Goal: Information Seeking & Learning: Learn about a topic

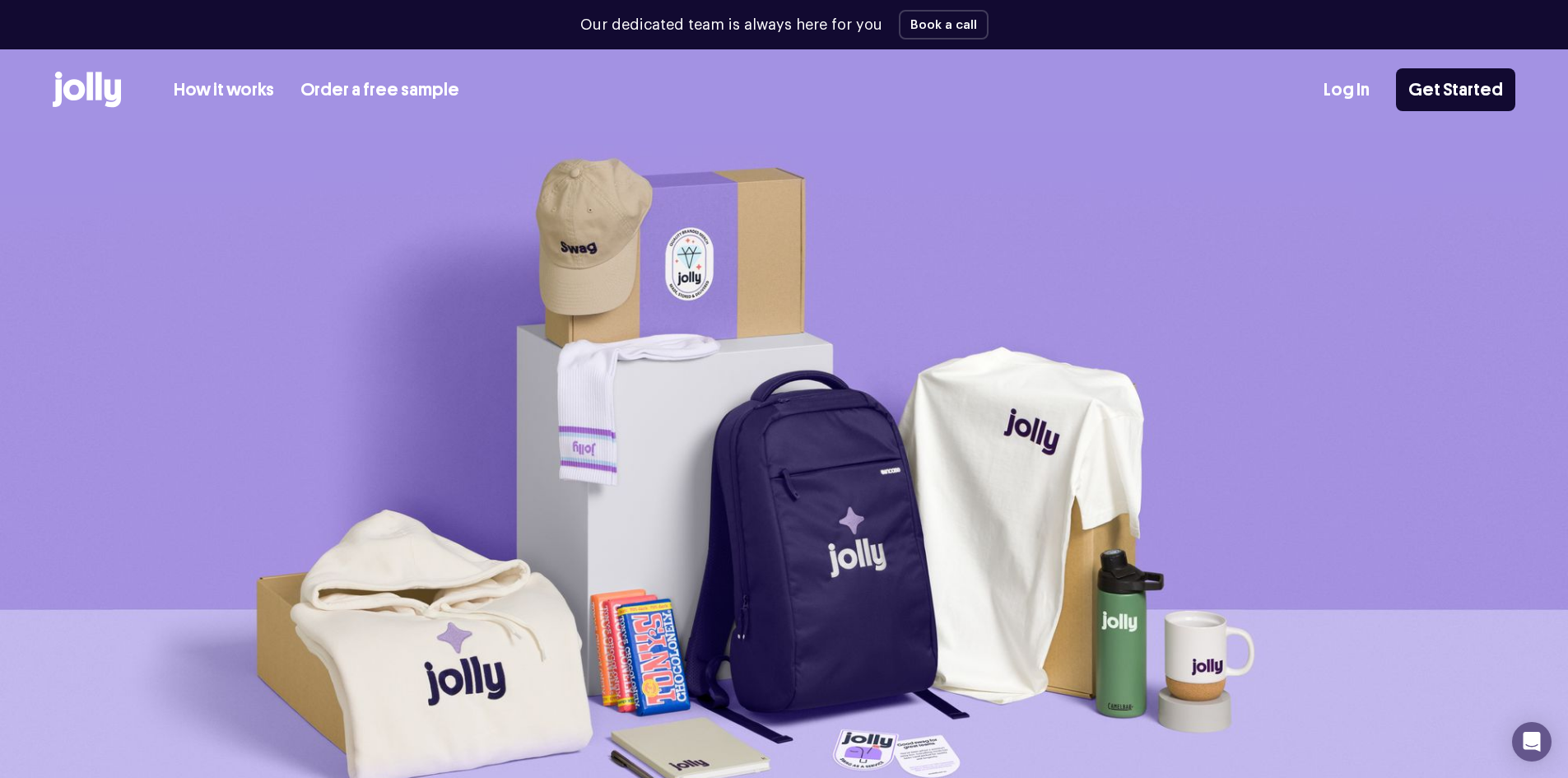
click at [307, 180] on img at bounding box center [784, 502] width 1568 height 742
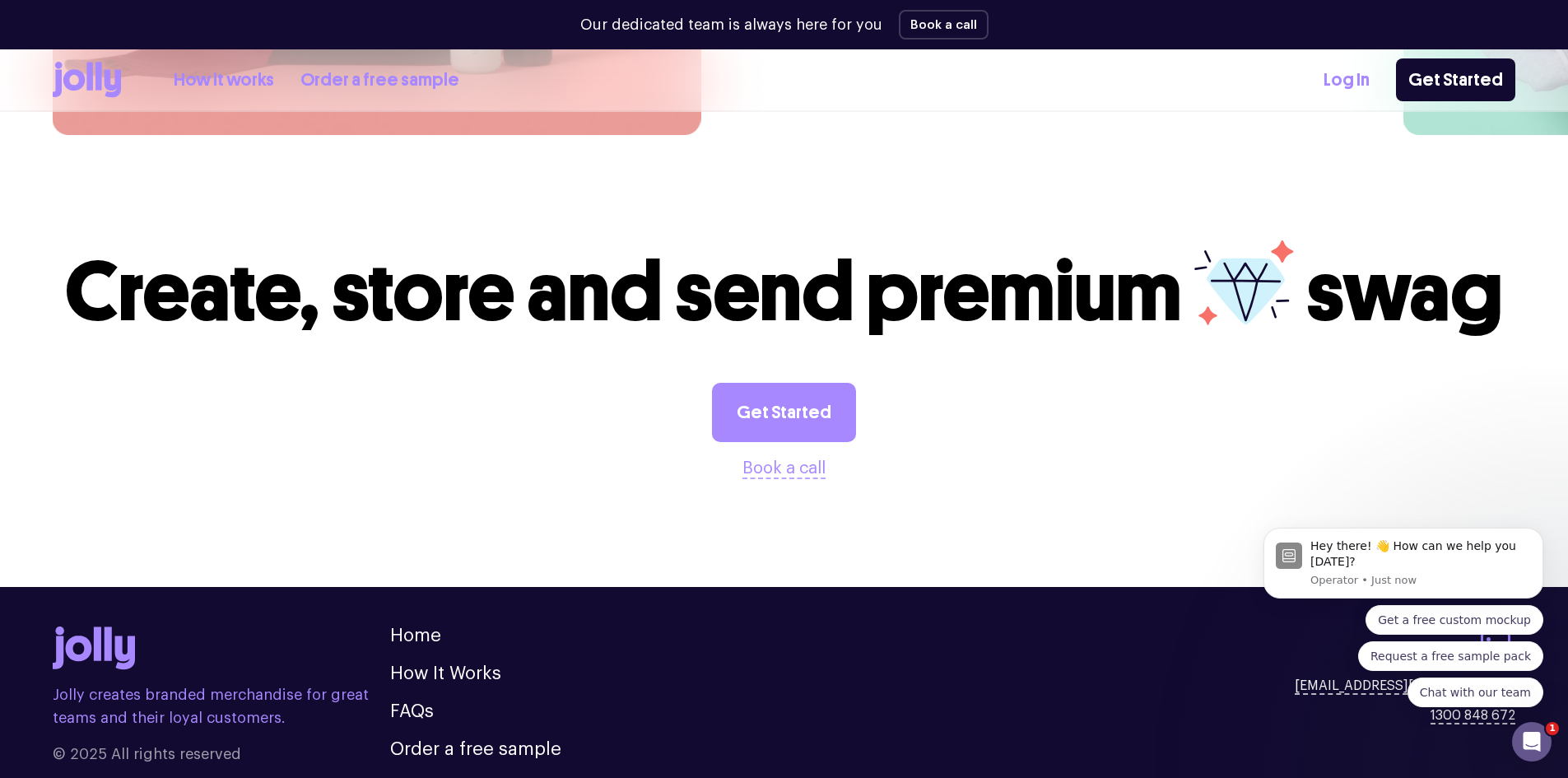
scroll to position [4562, 0]
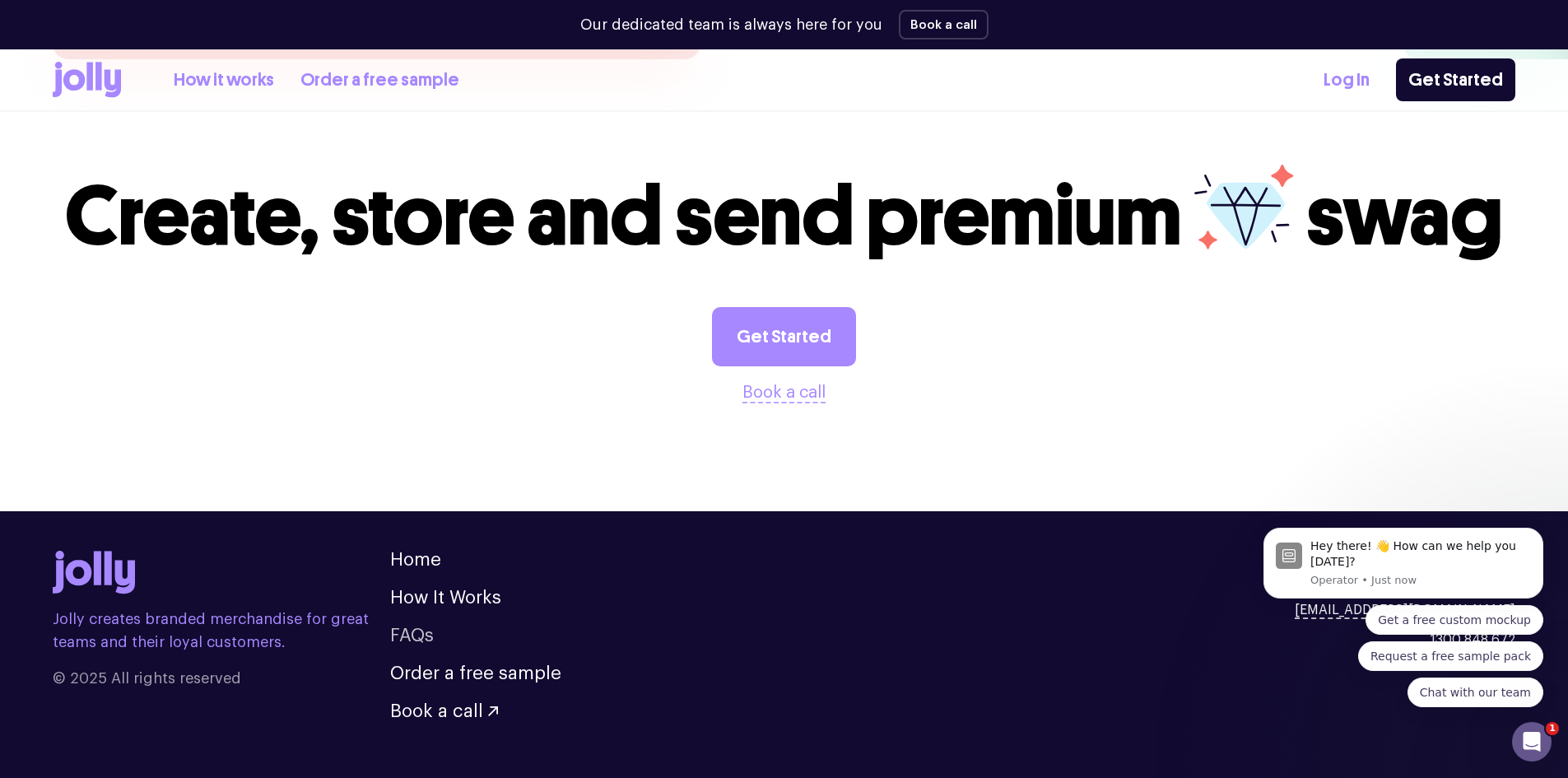
click at [424, 626] on link "FAQs" at bounding box center [412, 635] width 44 height 18
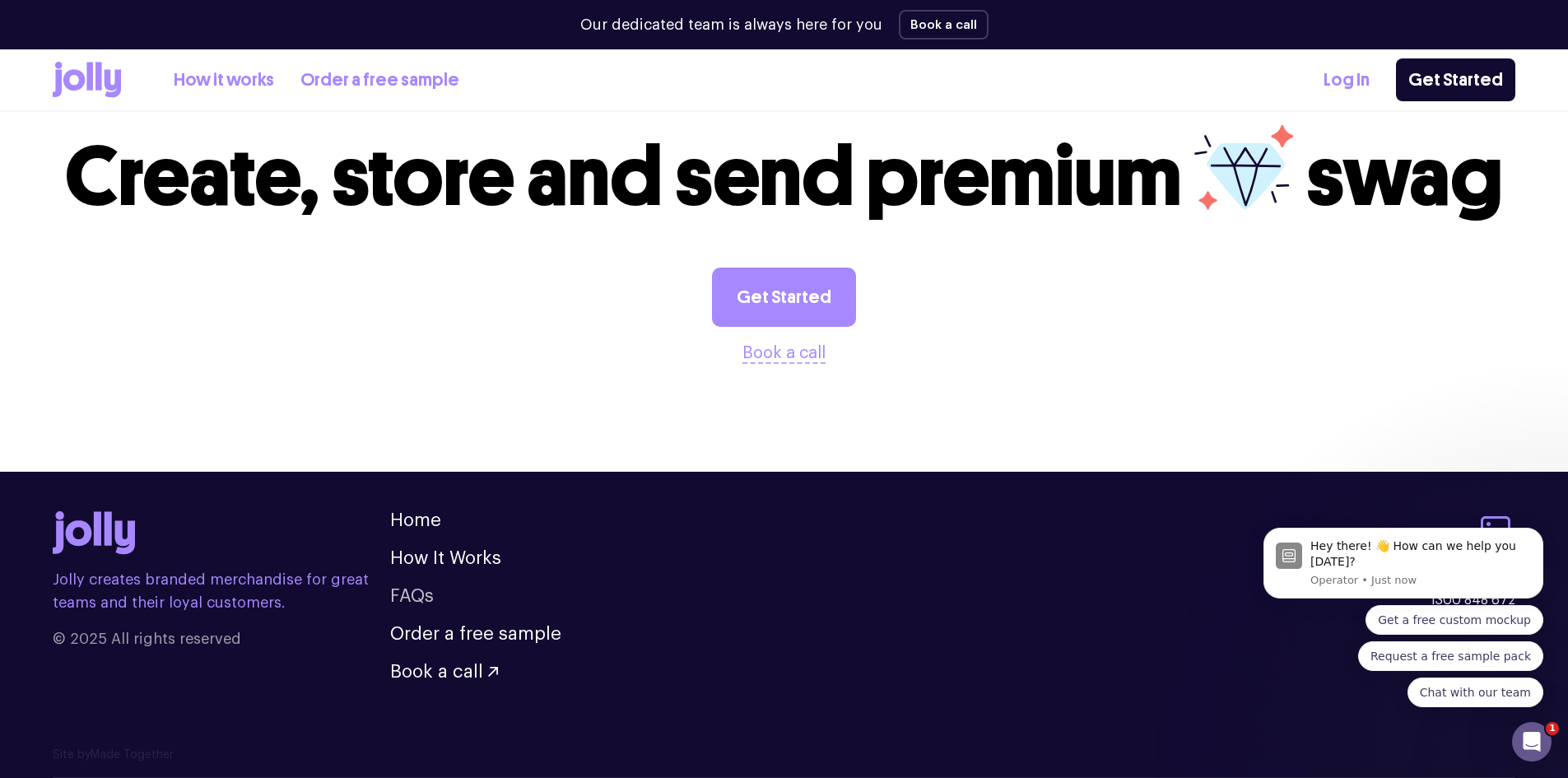
scroll to position [1944, 0]
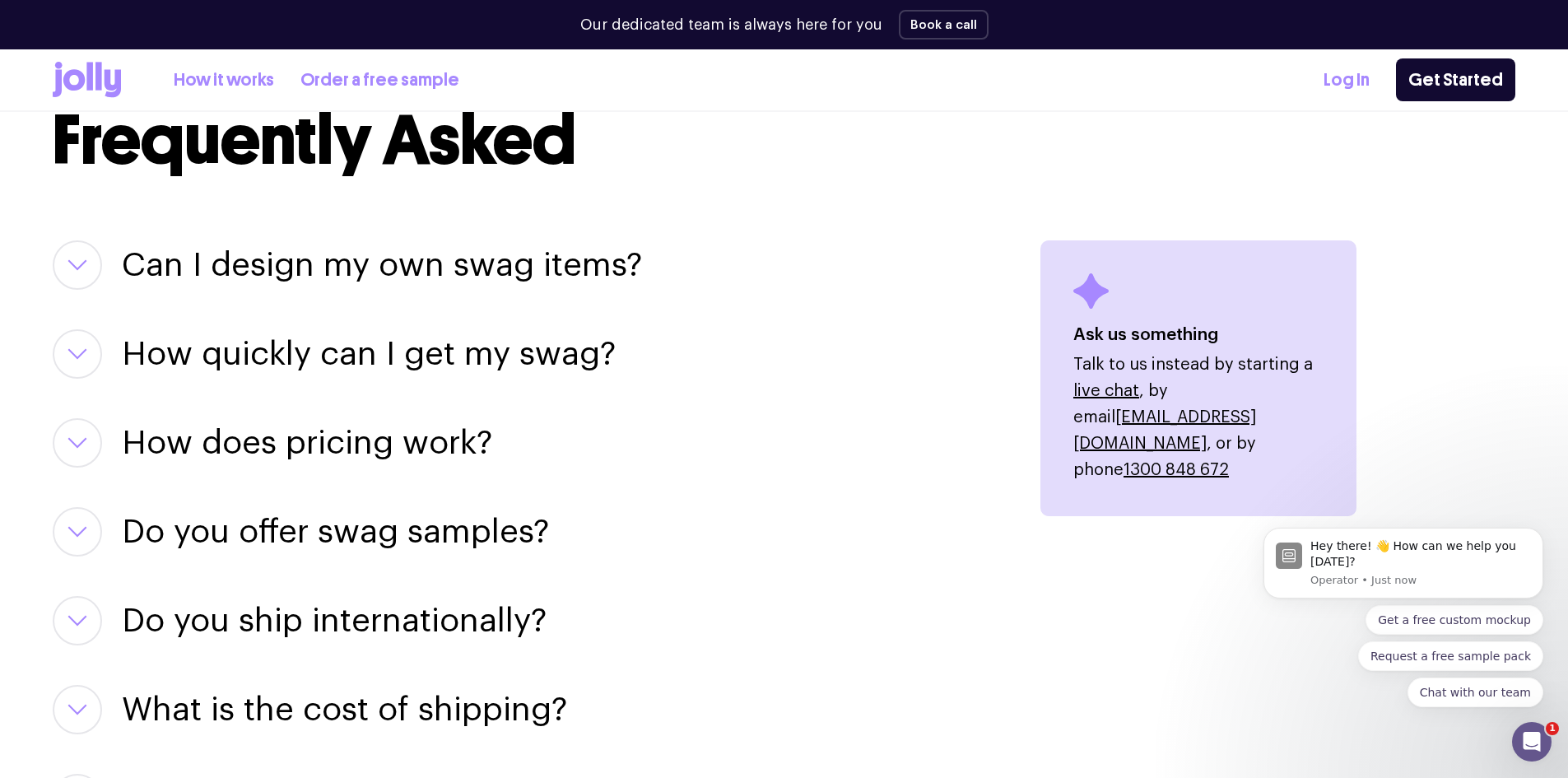
click at [460, 254] on h3 "Can I design my own swag items?" at bounding box center [382, 265] width 520 height 50
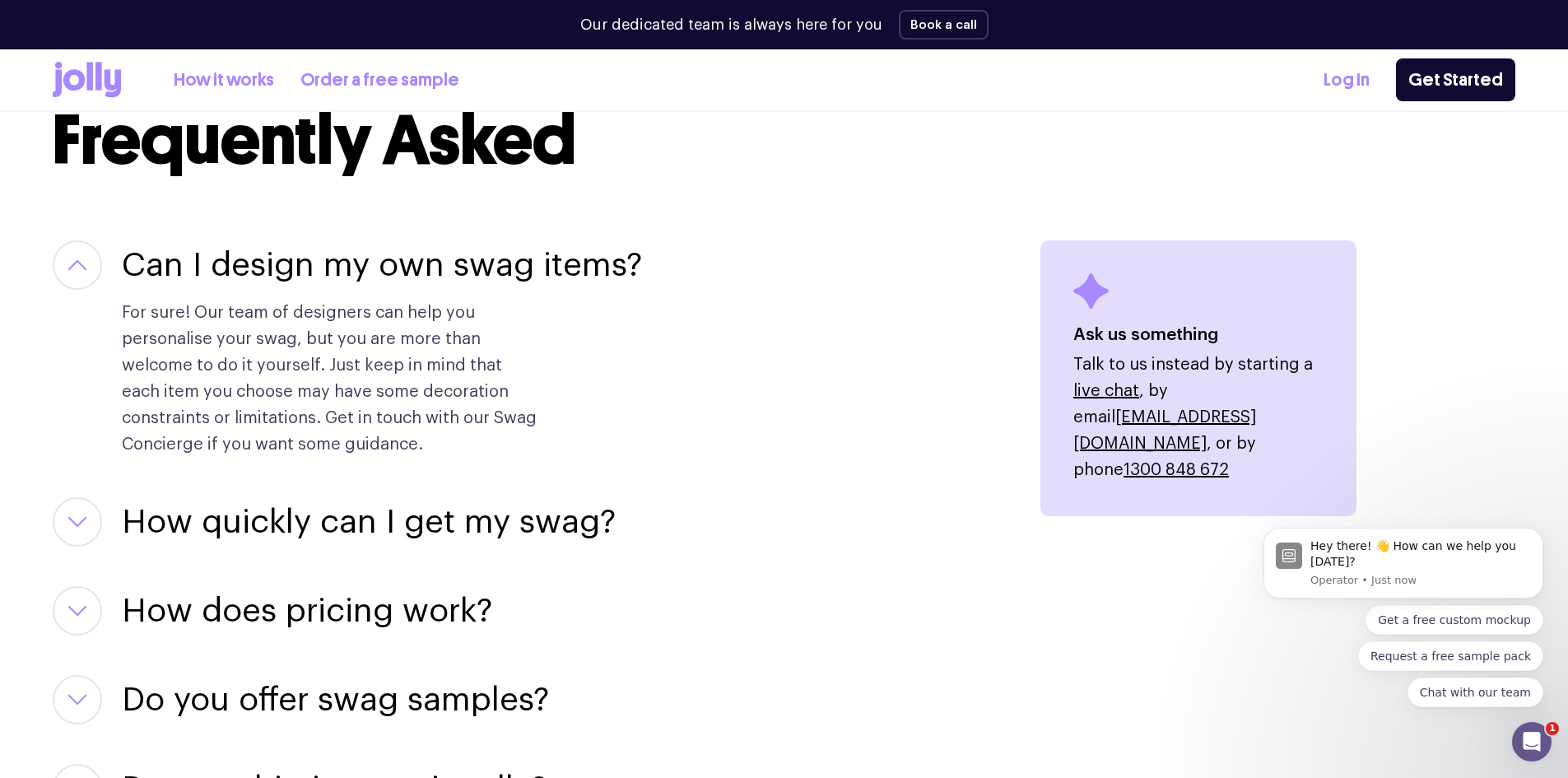
click at [458, 256] on h3 "Can I design my own swag items?" at bounding box center [382, 265] width 520 height 50
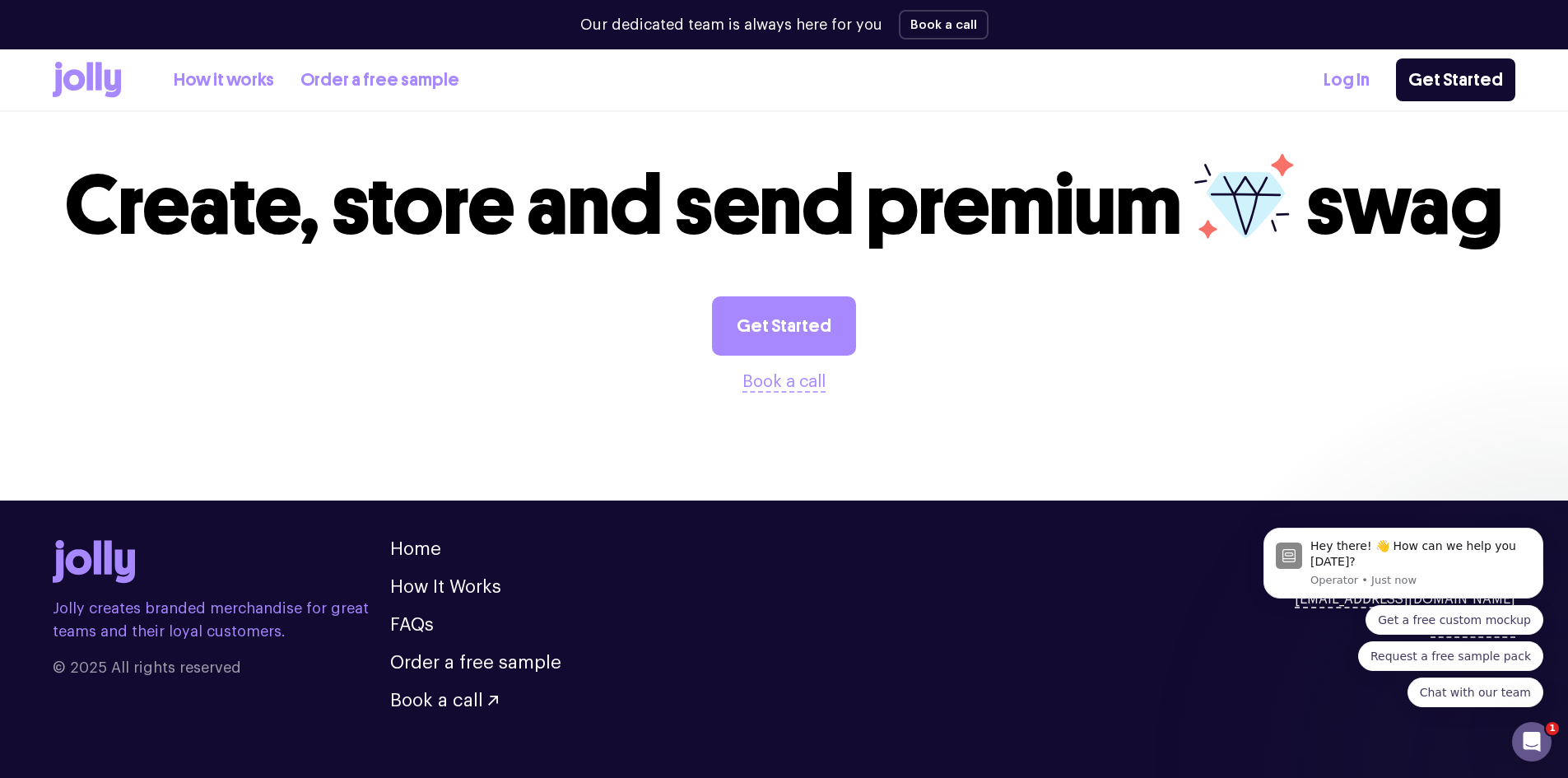
scroll to position [3014, 0]
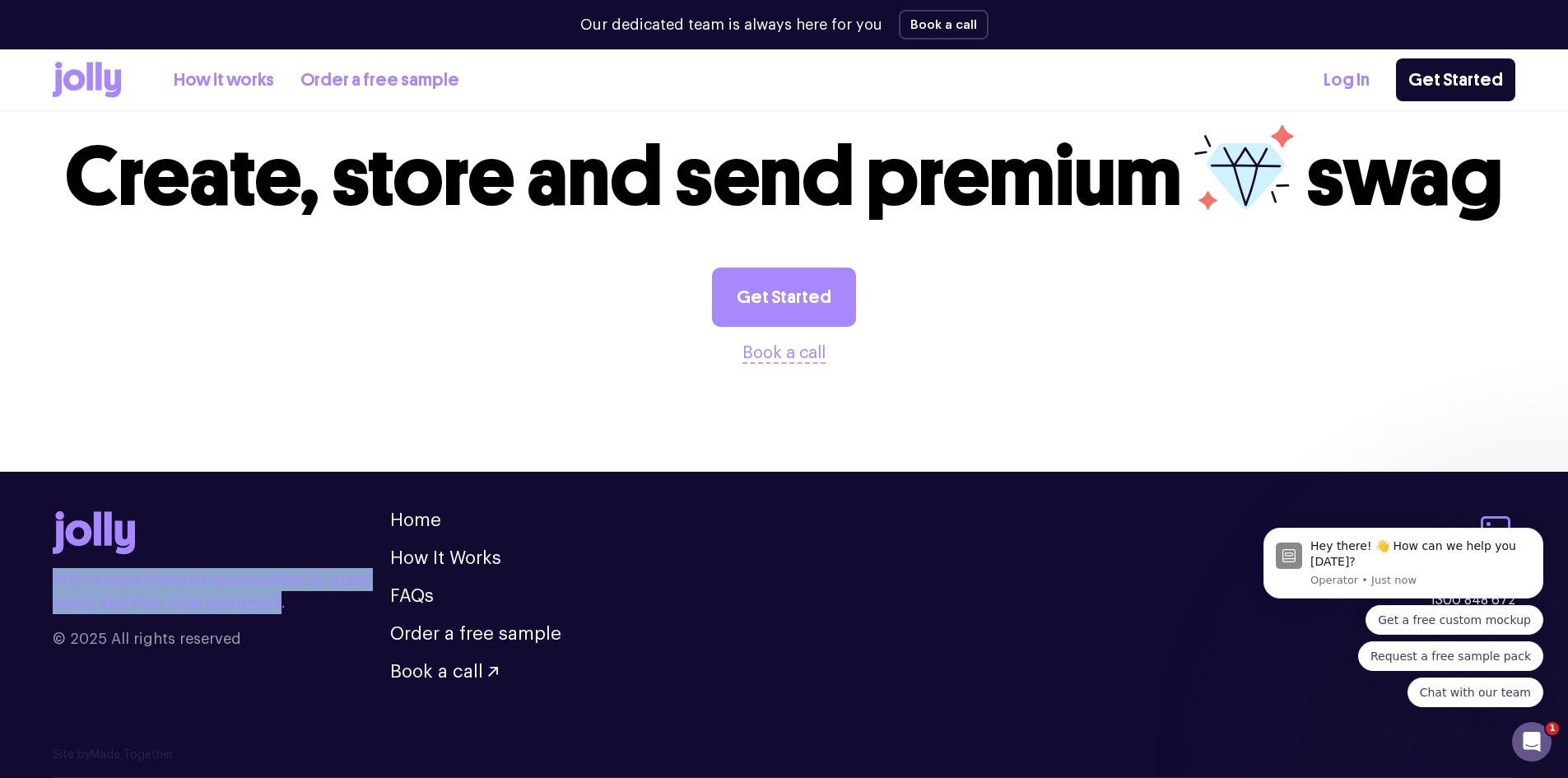
drag, startPoint x: 275, startPoint y: 603, endPoint x: 41, endPoint y: 552, distance: 239.5
click at [41, 552] on footer "Jolly creates branded merchandise for great teams and their loyal customers. © …" at bounding box center [784, 609] width 1568 height 275
copy p "Jolly creates branded merchandise for great teams and their loyal customers"
click at [275, 602] on p "Jolly creates branded merchandise for great teams and their loyal customers." at bounding box center [221, 591] width 337 height 46
drag, startPoint x: 281, startPoint y: 602, endPoint x: 45, endPoint y: 587, distance: 236.5
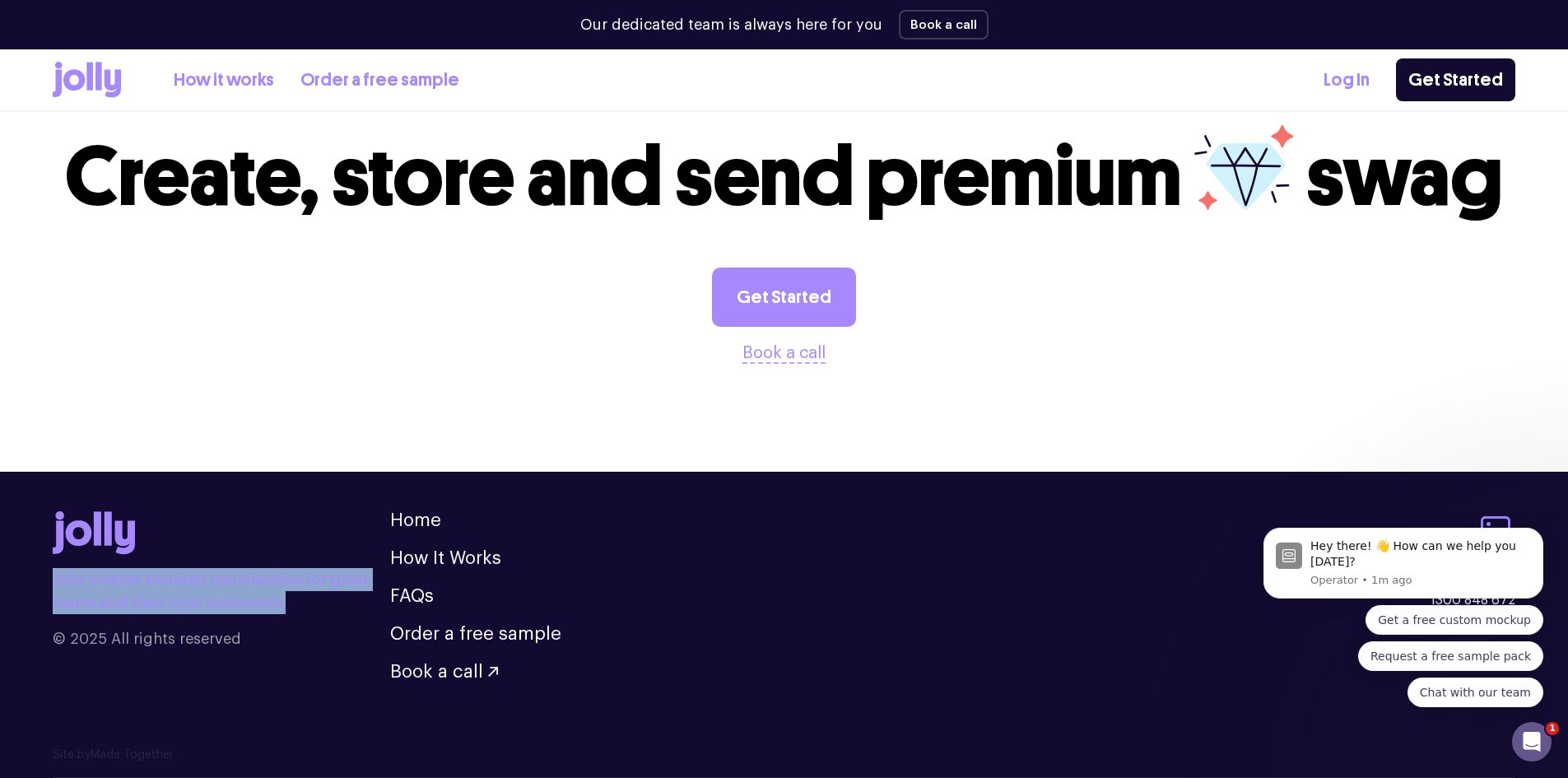
click at [45, 587] on footer "Jolly creates branded merchandise for great teams and their loyal customers. © …" at bounding box center [784, 609] width 1568 height 275
copy p "Jolly creates branded merchandise for great teams and their loyal customers."
